Goal: Communication & Community: Connect with others

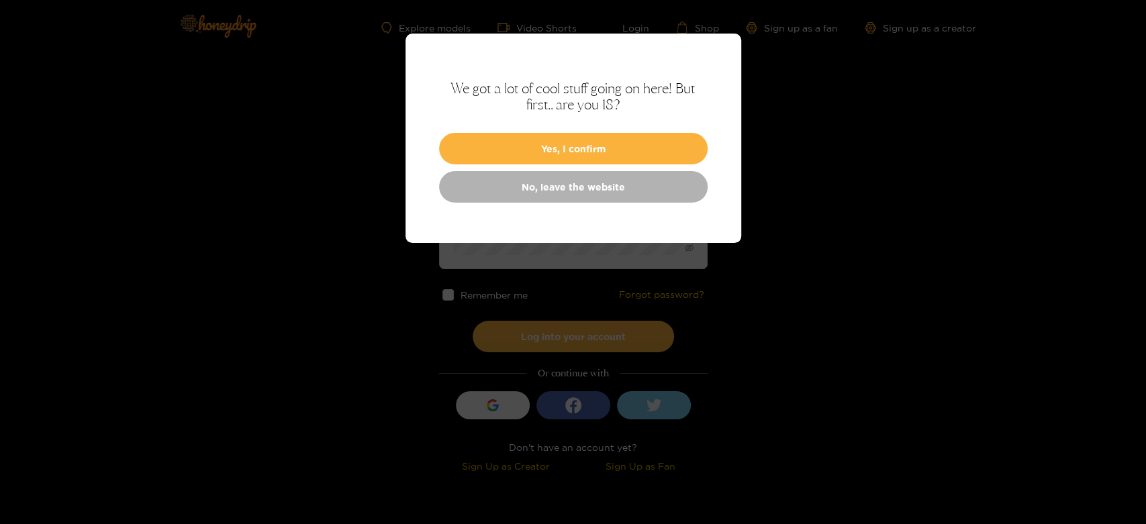
click at [501, 135] on button "Yes, I confirm" at bounding box center [573, 149] width 268 height 32
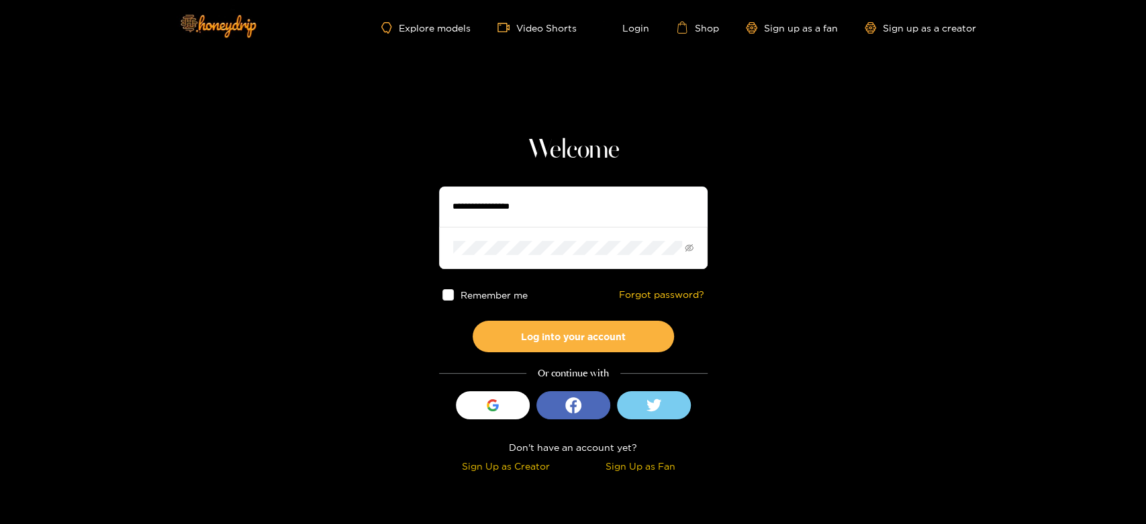
click at [486, 195] on input "text" at bounding box center [573, 207] width 268 height 40
type input "**********"
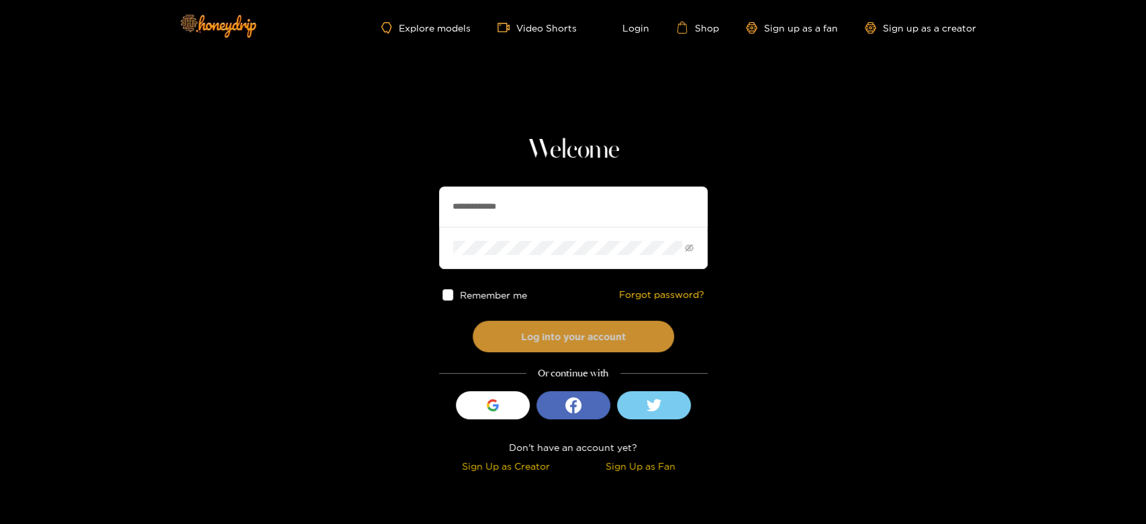
click at [509, 345] on button "Log into your account" at bounding box center [572, 337] width 201 height 32
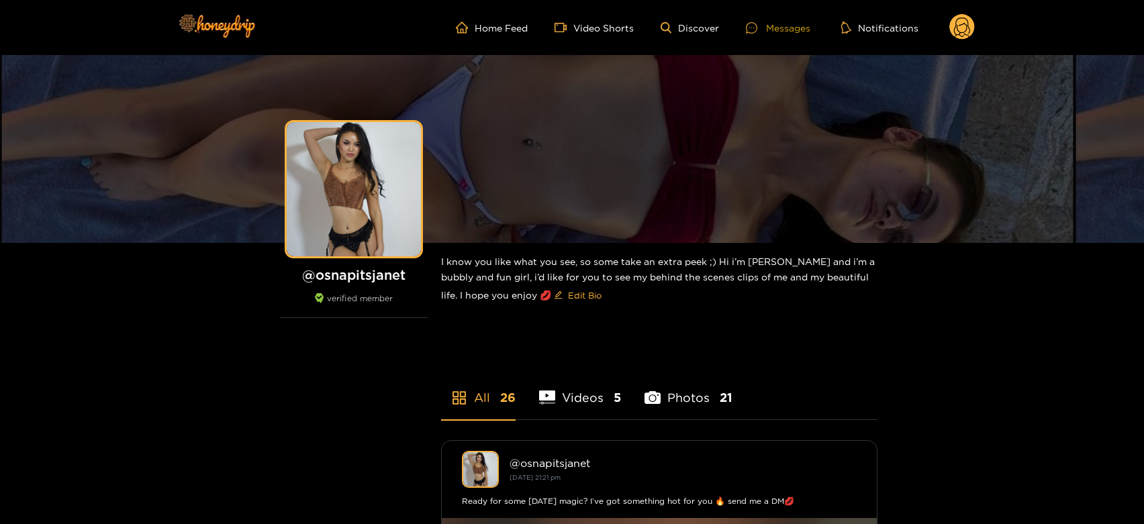
click at [778, 25] on div "Messages" at bounding box center [778, 27] width 64 height 15
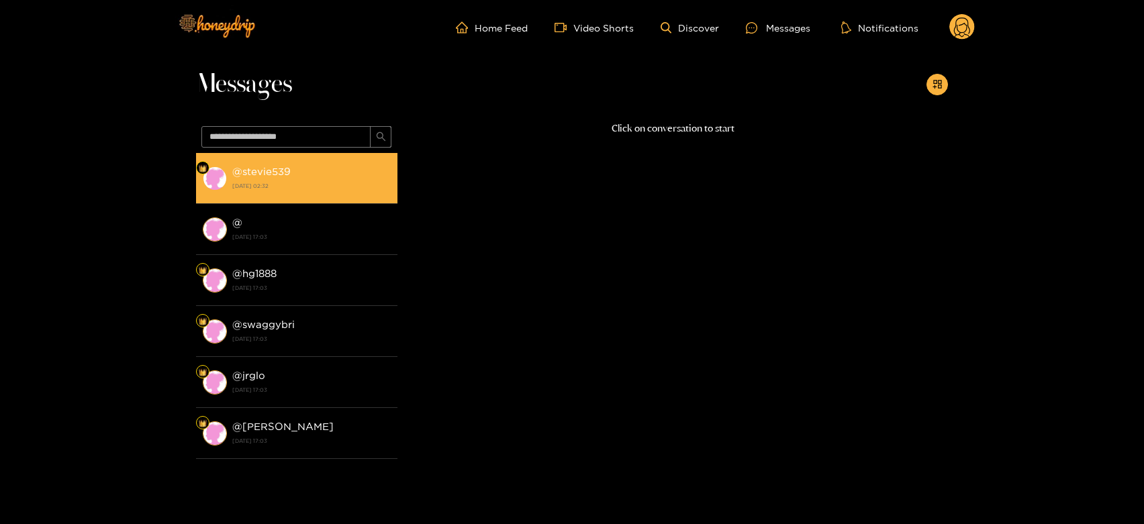
click at [281, 170] on strong "@ stevie539" at bounding box center [261, 171] width 58 height 11
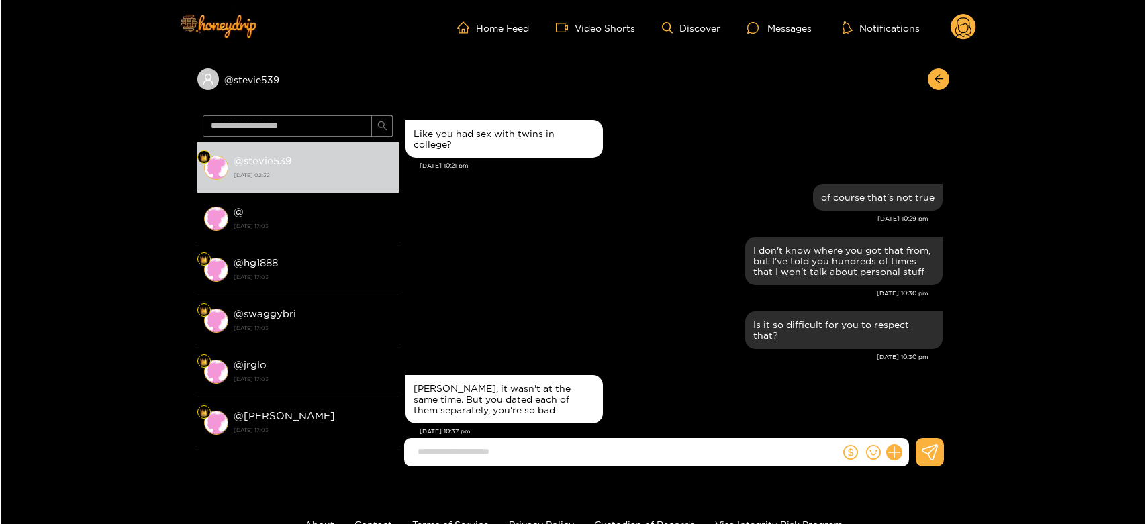
scroll to position [1321, 0]
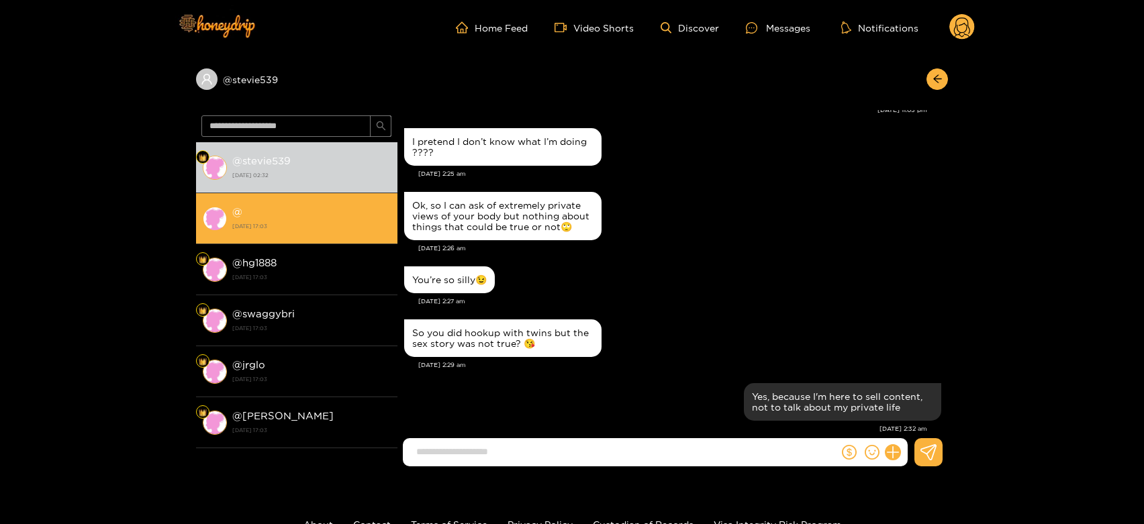
click at [323, 237] on li "@ [DATE] 17:03" at bounding box center [296, 218] width 201 height 51
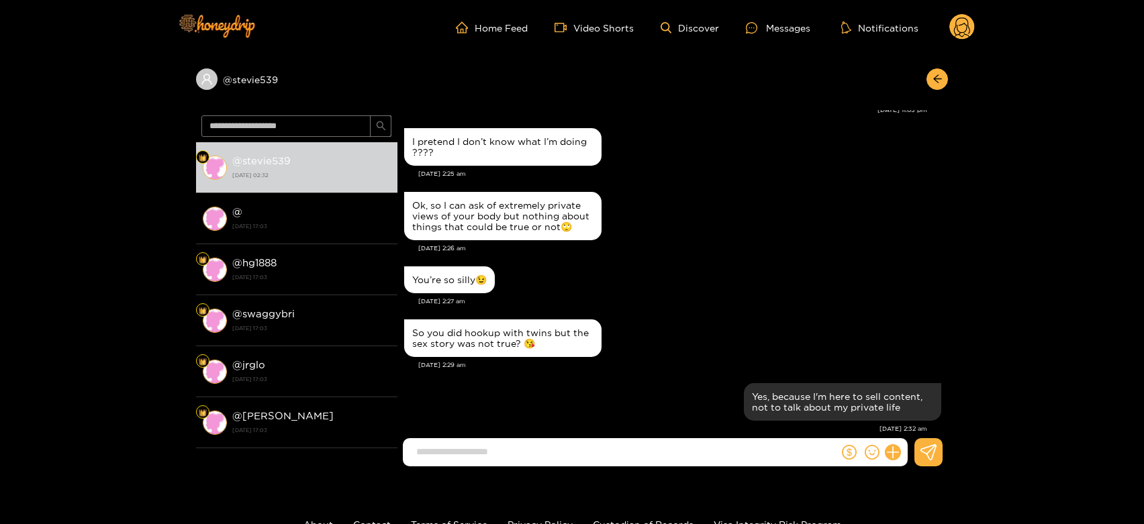
click at [961, 15] on circle at bounding box center [962, 27] width 26 height 26
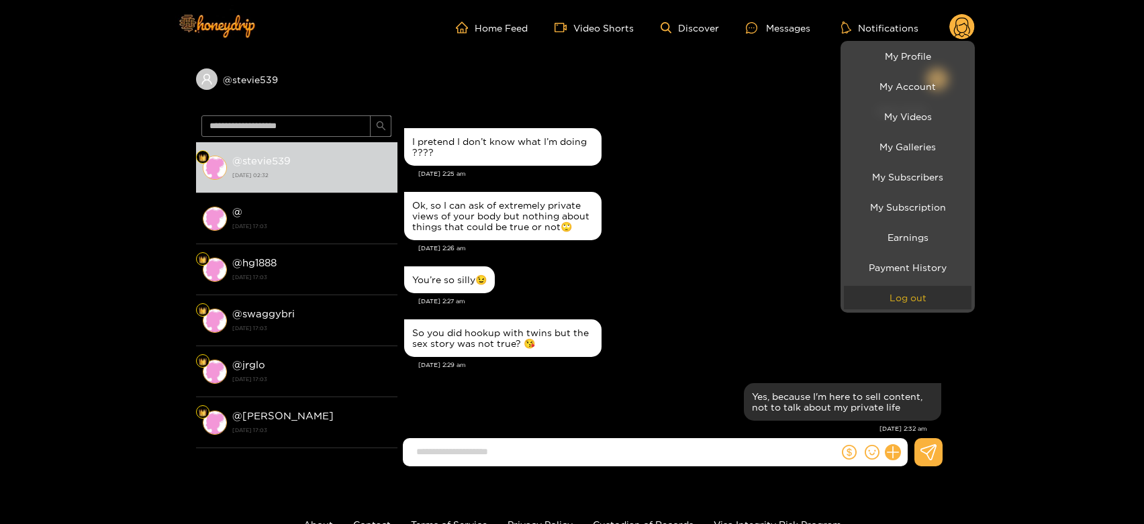
click at [875, 289] on button "Log out" at bounding box center [908, 297] width 128 height 23
